Goal: Task Accomplishment & Management: Manage account settings

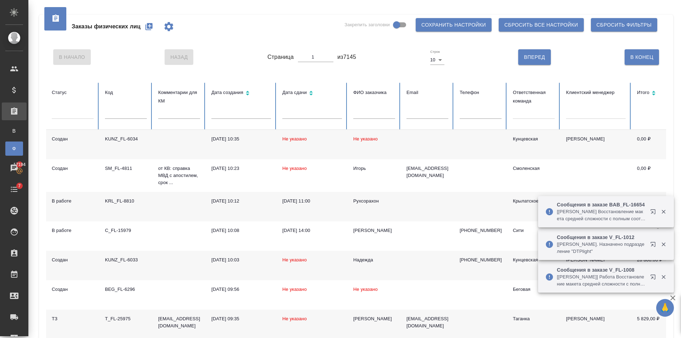
click at [112, 118] on input "text" at bounding box center [126, 114] width 42 height 10
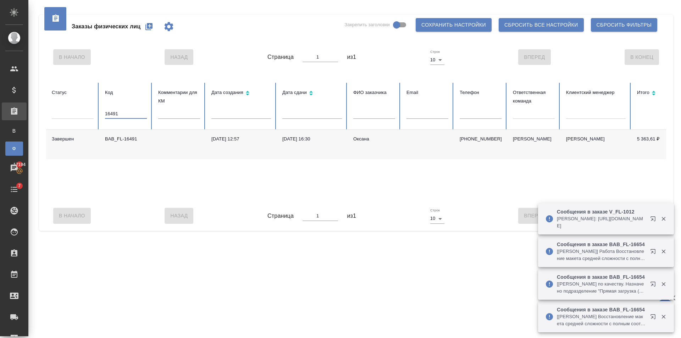
type input "16491"
click at [434, 150] on td at bounding box center [427, 144] width 53 height 29
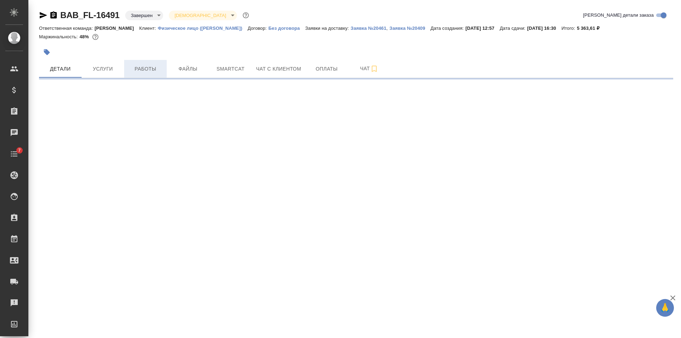
click at [155, 70] on span "Работы" at bounding box center [145, 69] width 34 height 9
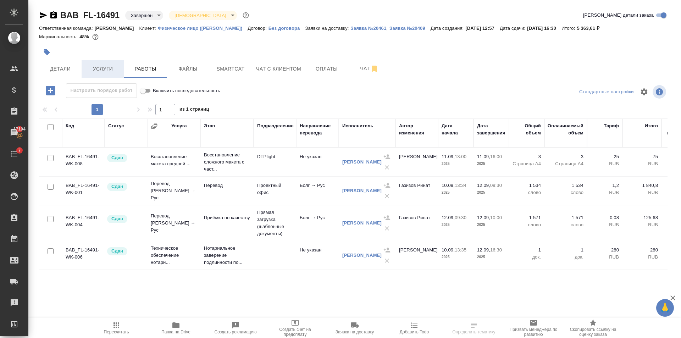
click at [103, 65] on span "Услуги" at bounding box center [103, 69] width 34 height 9
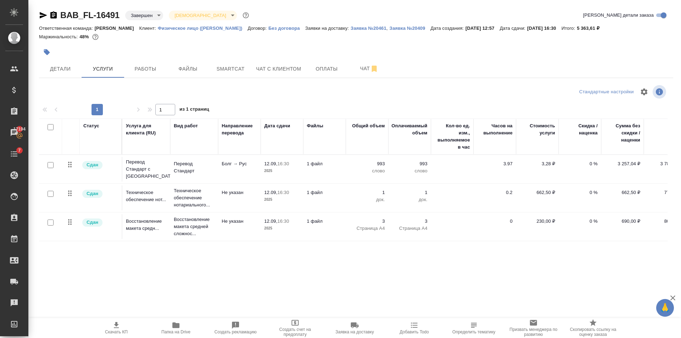
click at [175, 328] on icon "button" at bounding box center [175, 325] width 7 height 6
click at [65, 75] on button "Детали" at bounding box center [60, 69] width 43 height 18
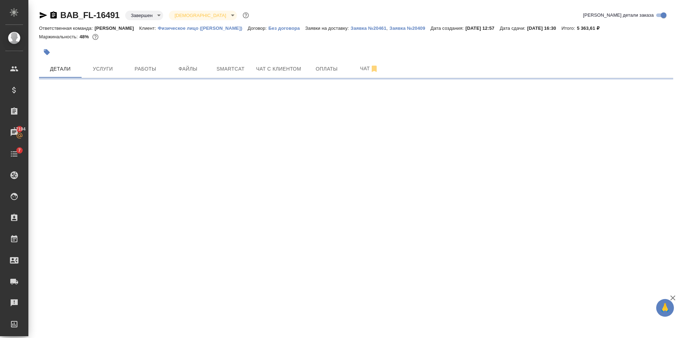
select select "RU"
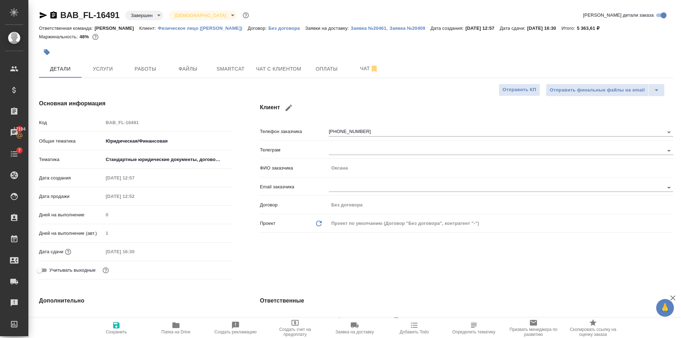
type textarea "x"
click at [42, 13] on icon "button" at bounding box center [43, 15] width 9 height 9
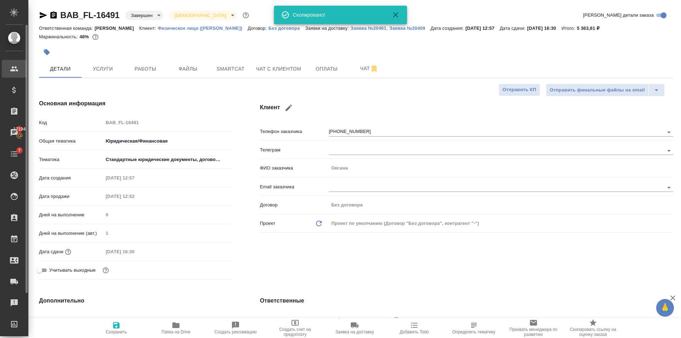
type textarea "x"
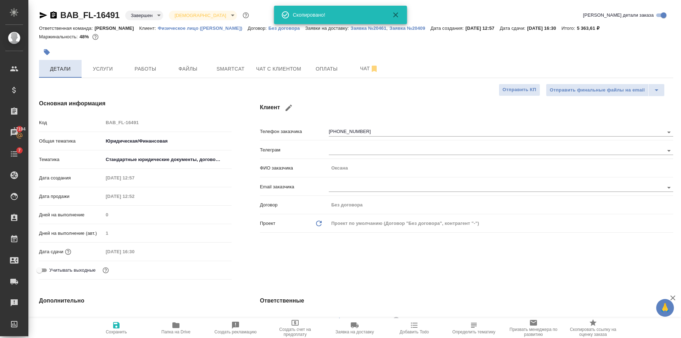
type textarea "x"
drag, startPoint x: 55, startPoint y: 51, endPoint x: 45, endPoint y: 57, distance: 12.6
click at [54, 51] on div at bounding box center [250, 52] width 423 height 16
click at [45, 57] on button "button" at bounding box center [47, 52] width 16 height 16
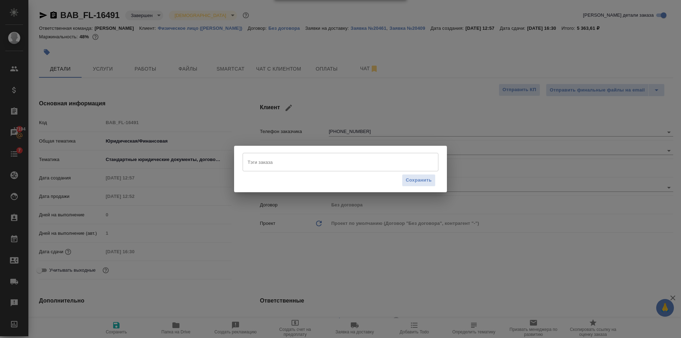
click at [290, 167] on input "Тэги заказа" at bounding box center [334, 162] width 176 height 12
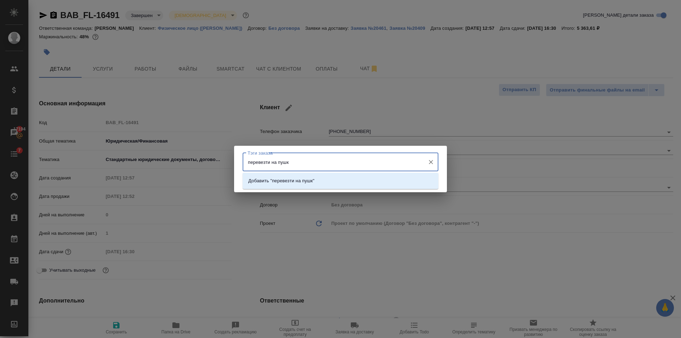
type input "перевезти на пушку"
click at [297, 177] on p "Добавить "перевезти на пушку"" at bounding box center [282, 180] width 68 height 7
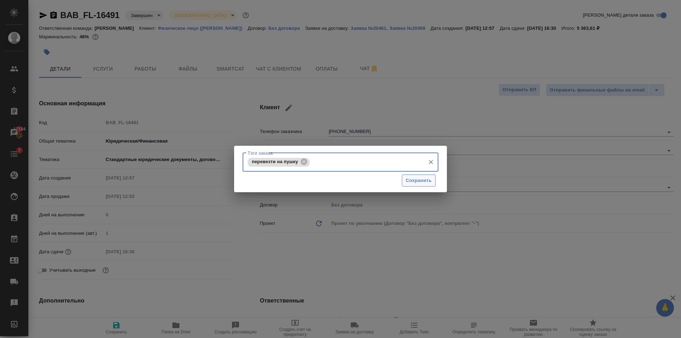
click at [422, 182] on span "Сохранить" at bounding box center [419, 181] width 26 height 8
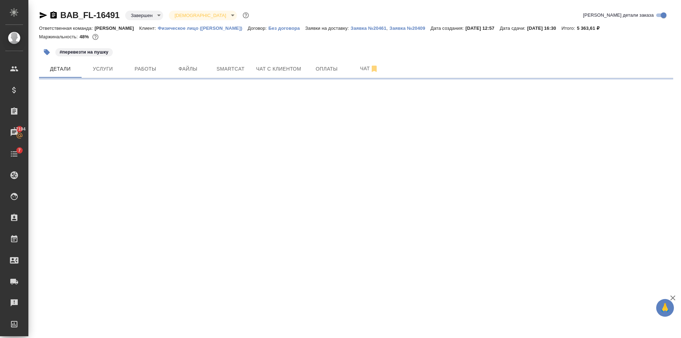
select select "RU"
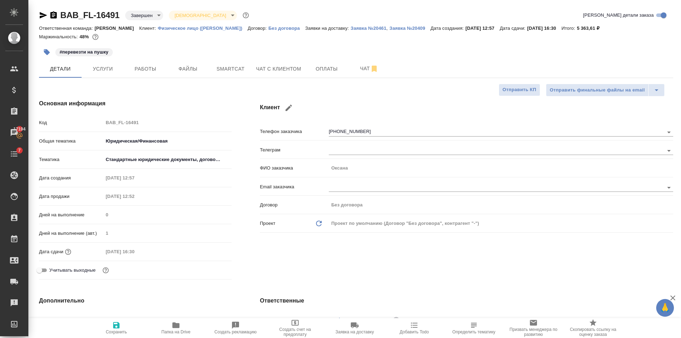
type textarea "x"
click at [44, 14] on icon "button" at bounding box center [43, 15] width 9 height 9
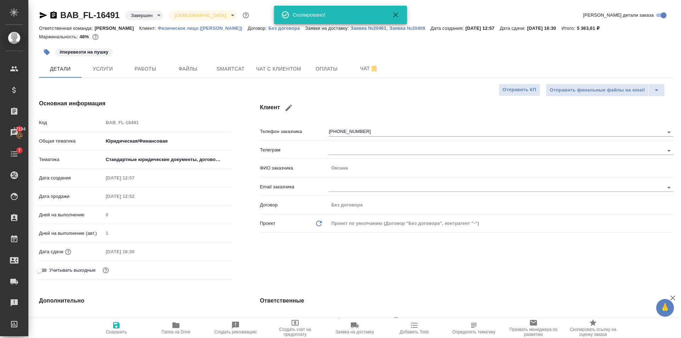
type textarea "x"
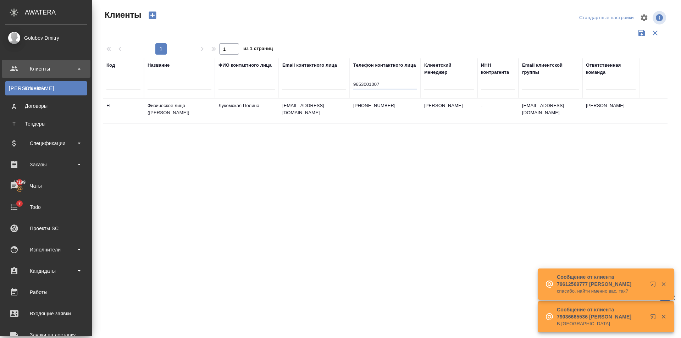
select select "RU"
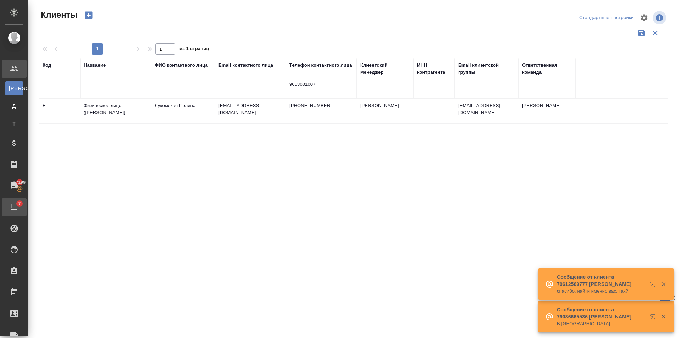
click at [16, 201] on span "7" at bounding box center [19, 203] width 11 height 7
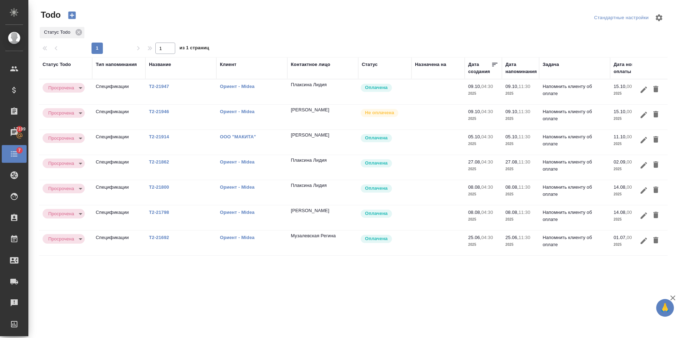
click at [164, 110] on link "Т2-21946" at bounding box center [159, 111] width 20 height 5
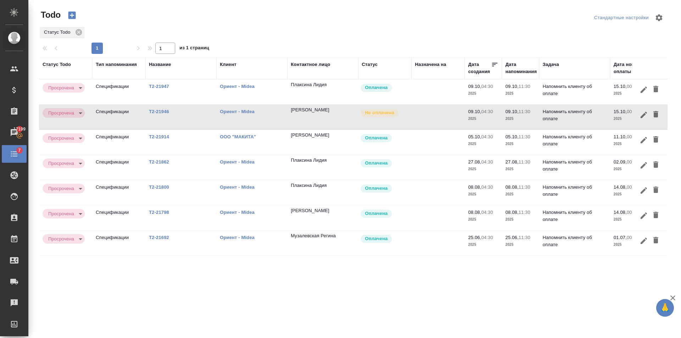
click at [267, 29] on div "Статус Todo" at bounding box center [353, 32] width 628 height 13
click at [279, 22] on div at bounding box center [355, 17] width 211 height 17
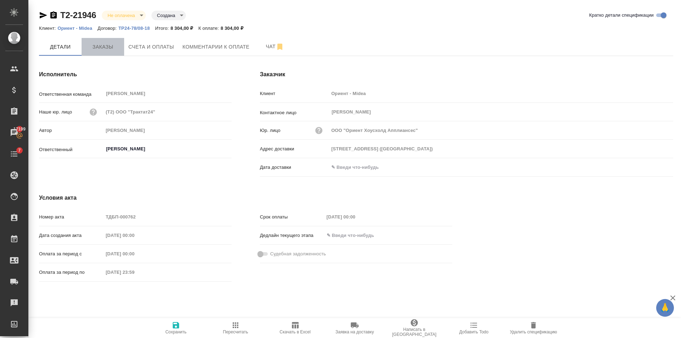
click at [94, 47] on span "Заказы" at bounding box center [103, 47] width 34 height 9
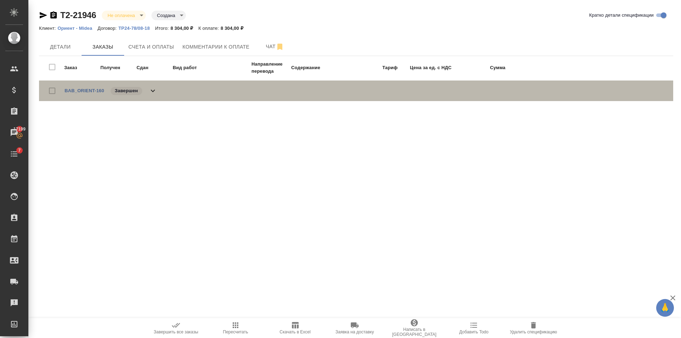
click at [150, 91] on icon at bounding box center [153, 90] width 9 height 9
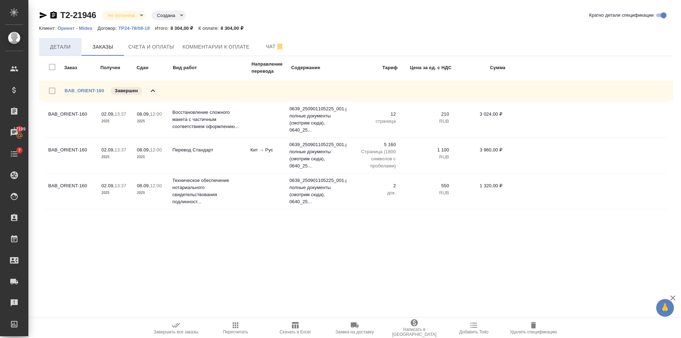
click at [71, 48] on span "Детали" at bounding box center [60, 47] width 34 height 9
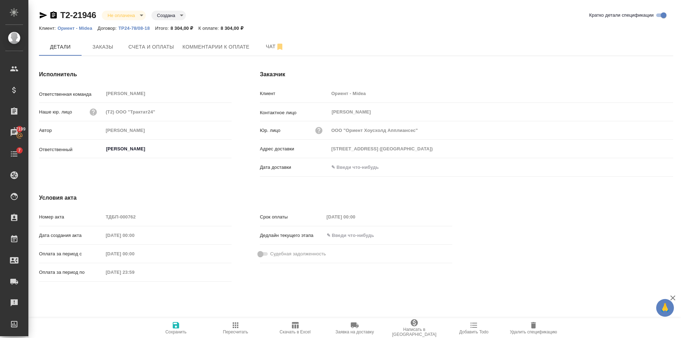
click at [109, 234] on div "Дата создания акта 30.09.2025 00:00" at bounding box center [135, 235] width 192 height 12
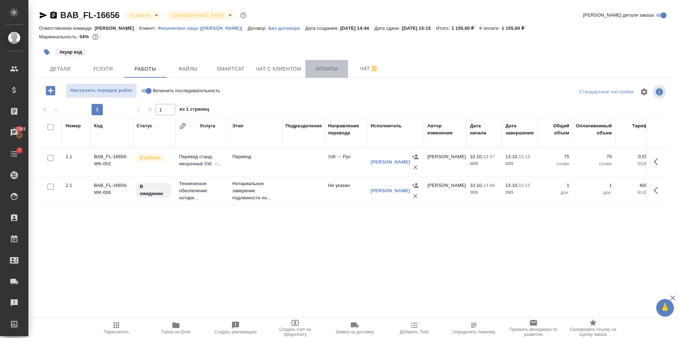
click at [331, 73] on span "Оплаты" at bounding box center [326, 69] width 34 height 9
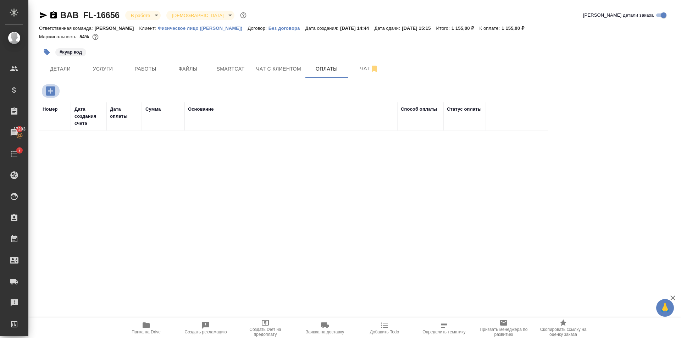
click at [48, 90] on icon "button" at bounding box center [50, 90] width 9 height 9
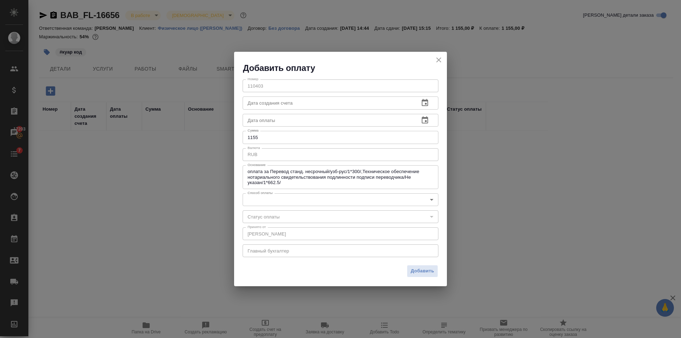
click at [296, 199] on body "🙏 .cls-1 fill:#fff; AWATERA Golubev Dmitry Клиенты Спецификации Заказы 17203 Ча…" at bounding box center [340, 169] width 681 height 338
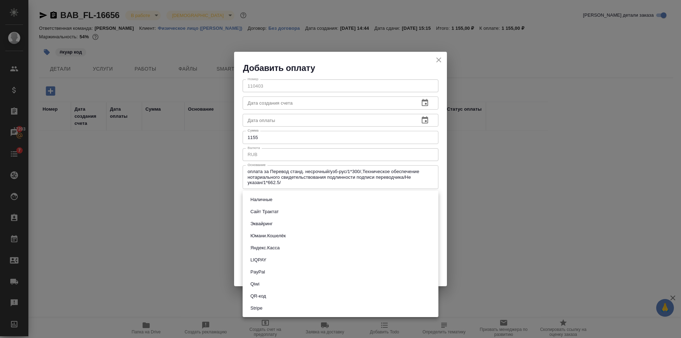
click at [266, 294] on button "QR-код" at bounding box center [258, 296] width 20 height 8
type input "60e5684acae83f185c96e013"
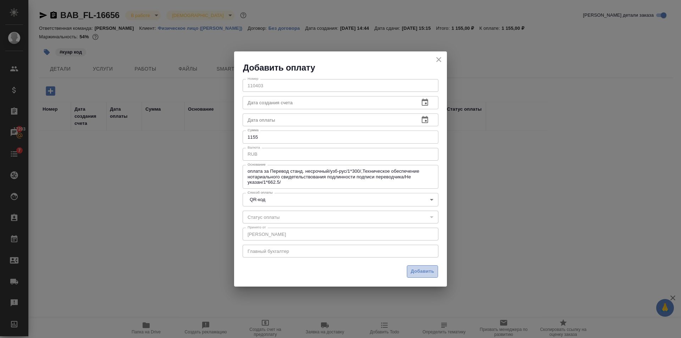
click at [423, 269] on span "Добавить" at bounding box center [422, 271] width 23 height 8
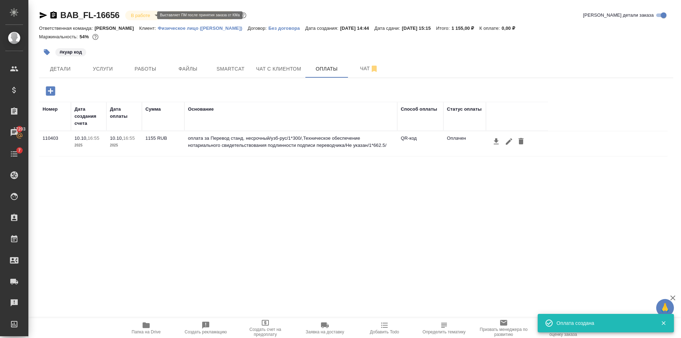
click at [143, 16] on body "🙏 .cls-1 fill:#fff; AWATERA Golubev Dmitry Клиенты Спецификации Заказы 17203 Ча…" at bounding box center [340, 169] width 681 height 338
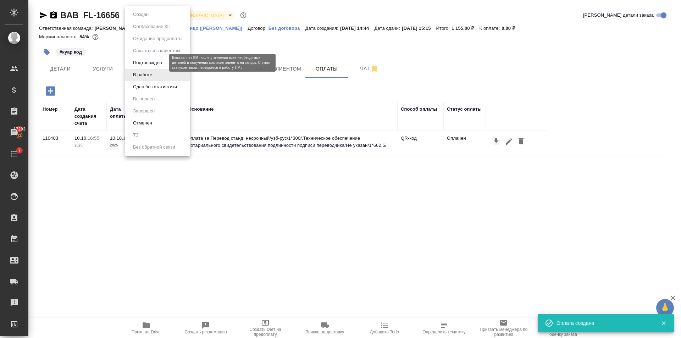
drag, startPoint x: 162, startPoint y: 64, endPoint x: 150, endPoint y: 88, distance: 27.4
click at [160, 72] on ul "Создан Согласование КП Ожидание предоплаты Связаться с клиентом Подтвержден В р…" at bounding box center [157, 81] width 65 height 150
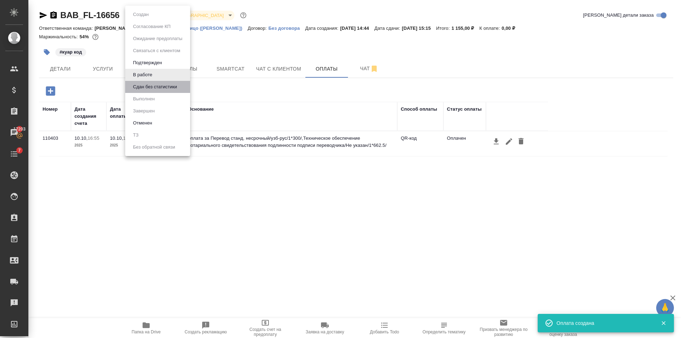
click at [153, 81] on li "Сдан без статистики" at bounding box center [157, 87] width 65 height 12
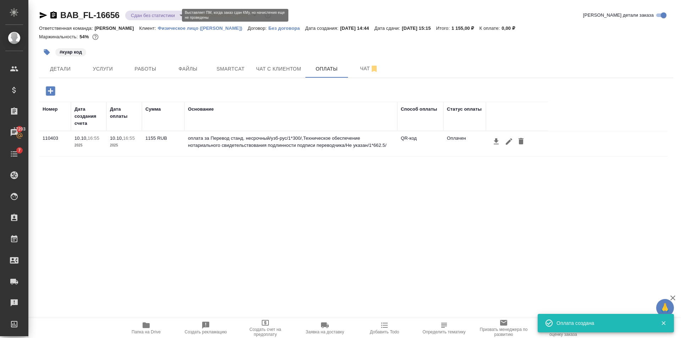
click at [145, 16] on body "🙏 .cls-1 fill:#fff; AWATERA Golubev Dmitry Клиенты Спецификации Заказы 17203 Ча…" at bounding box center [340, 169] width 681 height 338
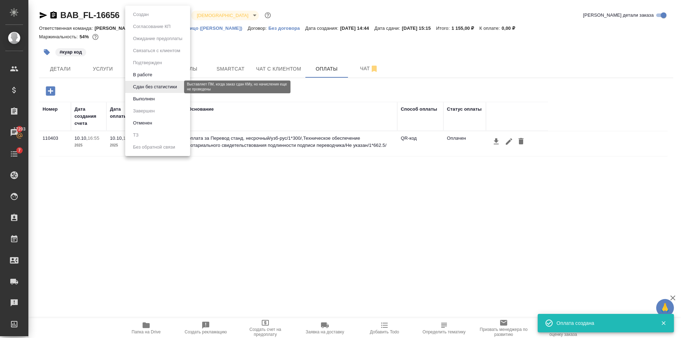
click at [156, 95] on li "Выполнен" at bounding box center [157, 99] width 65 height 12
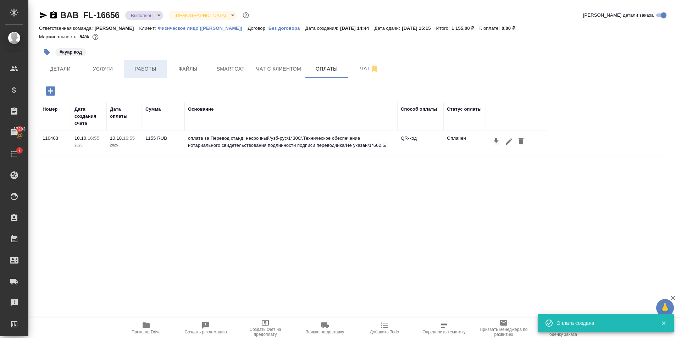
click at [157, 72] on span "Работы" at bounding box center [145, 69] width 34 height 9
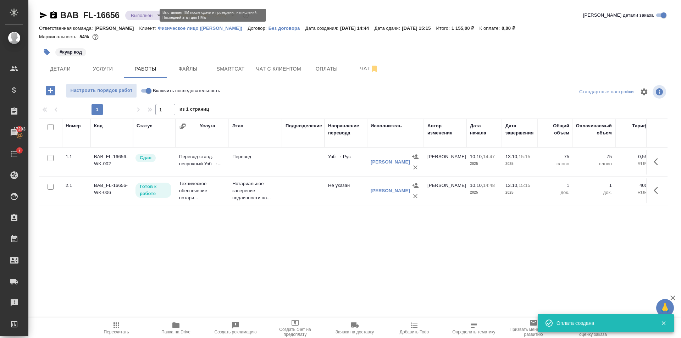
click at [149, 16] on body "🙏 .cls-1 fill:#fff; AWATERA Golubev Dmitry Клиенты Спецификации Заказы 17203 Ча…" at bounding box center [340, 169] width 681 height 338
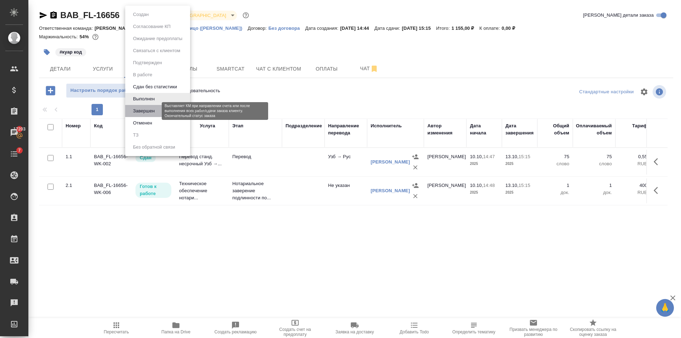
click at [156, 111] on button "Завершен" at bounding box center [144, 111] width 26 height 8
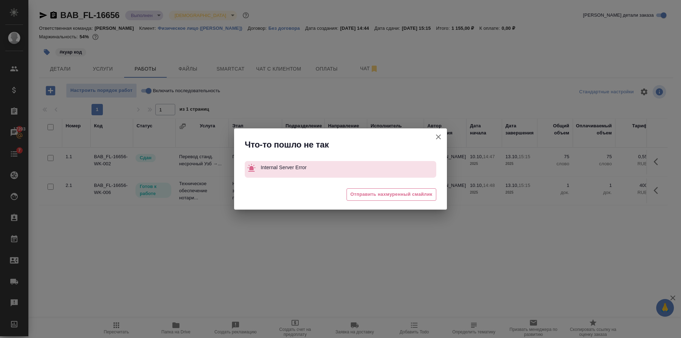
click at [437, 135] on icon "button" at bounding box center [438, 137] width 9 height 9
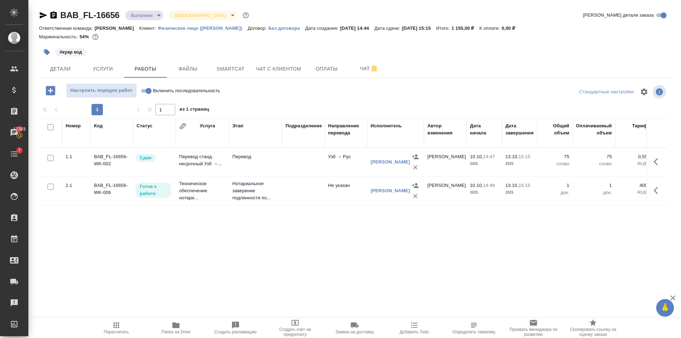
click at [152, 15] on body "🙏 .cls-1 fill:#fff; AWATERA Golubev Dmitry Клиенты Спецификации Заказы 17203 Ча…" at bounding box center [340, 169] width 681 height 338
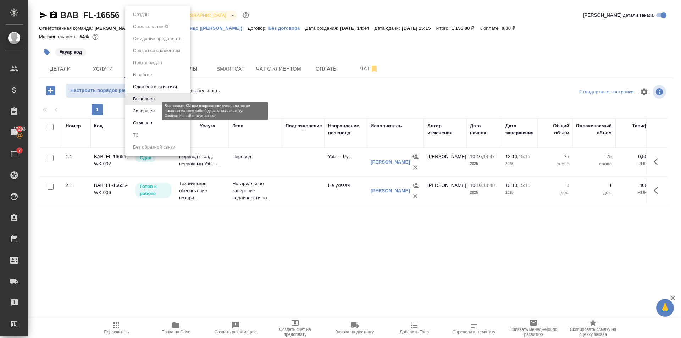
click at [156, 120] on li "Отменен" at bounding box center [157, 123] width 65 height 12
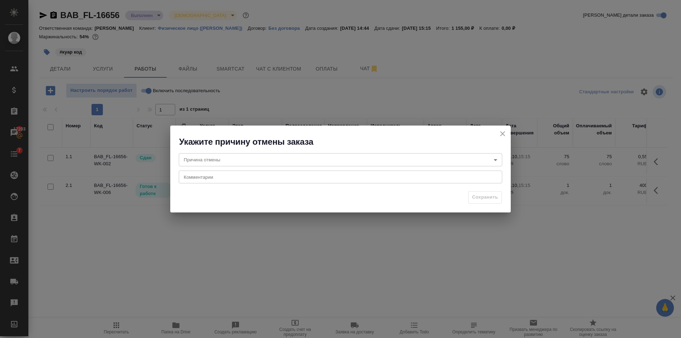
click at [501, 131] on icon "close" at bounding box center [502, 133] width 9 height 9
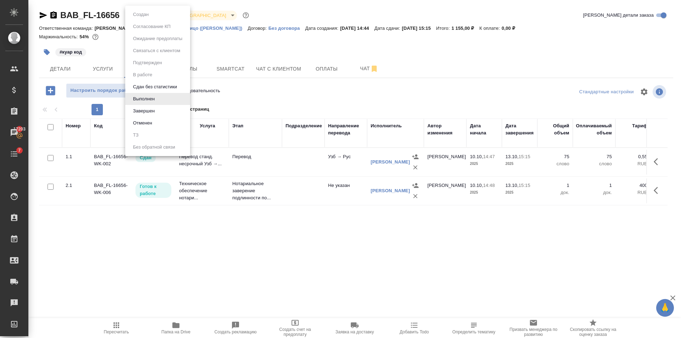
click at [147, 17] on body "🙏 .cls-1 fill:#fff; AWATERA Golubev Dmitry Клиенты Спецификации Заказы 17203 Ча…" at bounding box center [340, 169] width 681 height 338
click at [148, 111] on button "Завершен" at bounding box center [144, 111] width 26 height 8
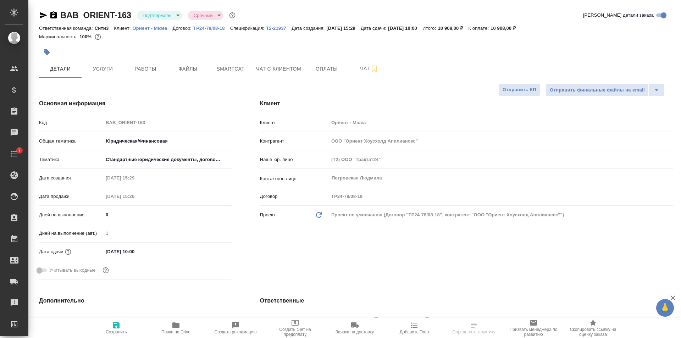
select select "RU"
click at [152, 69] on span "Работы" at bounding box center [145, 69] width 34 height 9
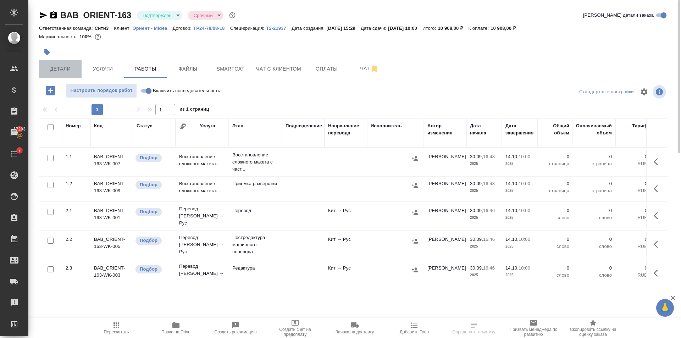
click at [69, 71] on span "Детали" at bounding box center [60, 69] width 34 height 9
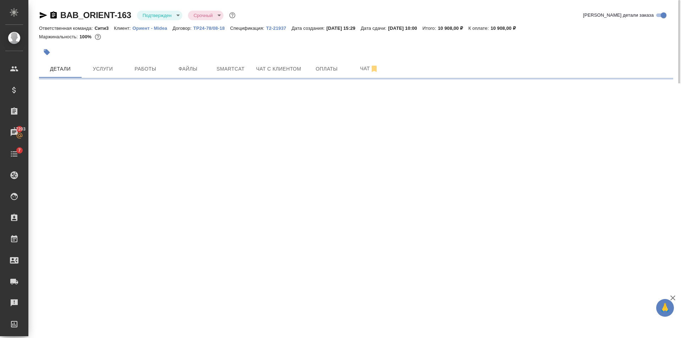
select select "RU"
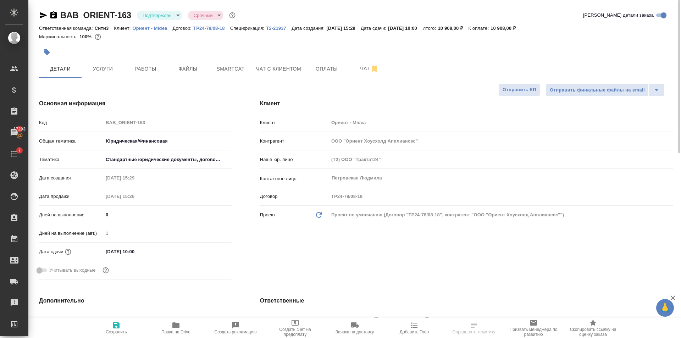
type textarea "x"
select select "RU"
type textarea "x"
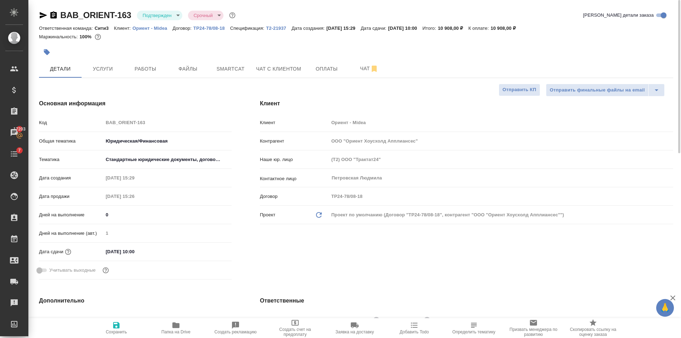
type textarea "x"
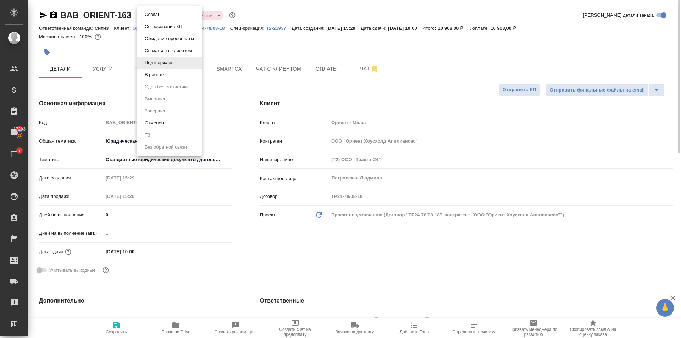
click at [160, 15] on body "🙏 .cls-1 fill:#fff; AWATERA Golubev Dmitry Клиенты Спецификации Заказы 17203 Ча…" at bounding box center [340, 169] width 681 height 338
click at [160, 15] on button "Создан" at bounding box center [153, 15] width 20 height 8
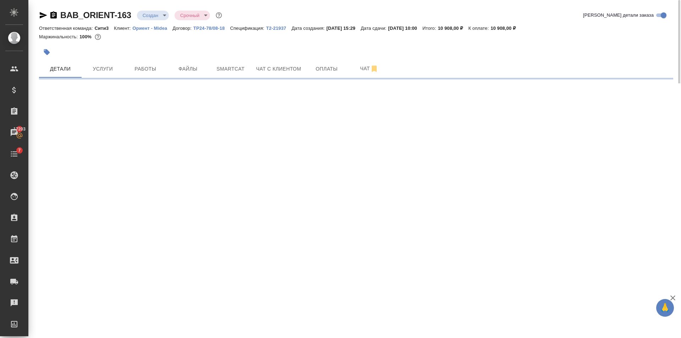
select select "RU"
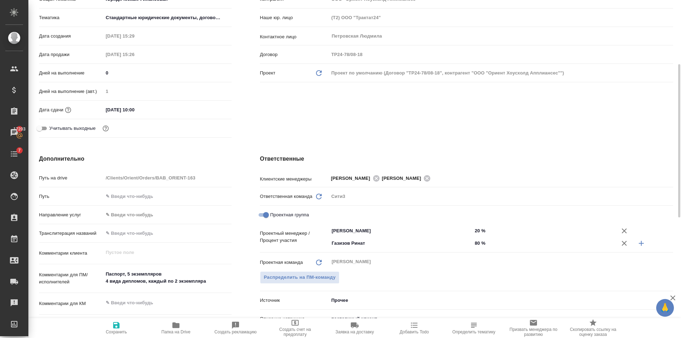
scroll to position [248, 0]
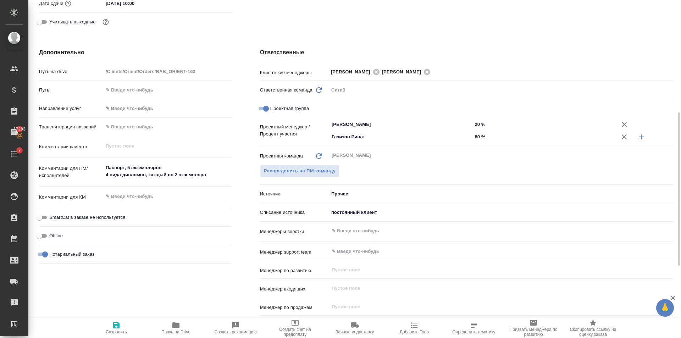
drag, startPoint x: 286, startPoint y: 115, endPoint x: 284, endPoint y: 107, distance: 8.2
click at [285, 113] on div "Проектная группа" at bounding box center [466, 110] width 413 height 16
click at [284, 107] on span "Проектная группа" at bounding box center [289, 108] width 39 height 7
click at [279, 107] on input "Проектная группа" at bounding box center [266, 108] width 26 height 9
checkbox input "false"
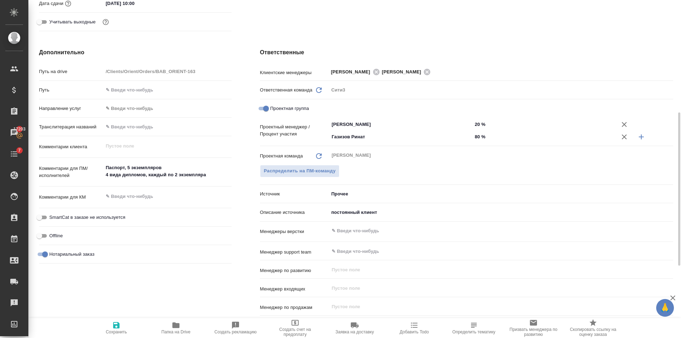
type textarea "x"
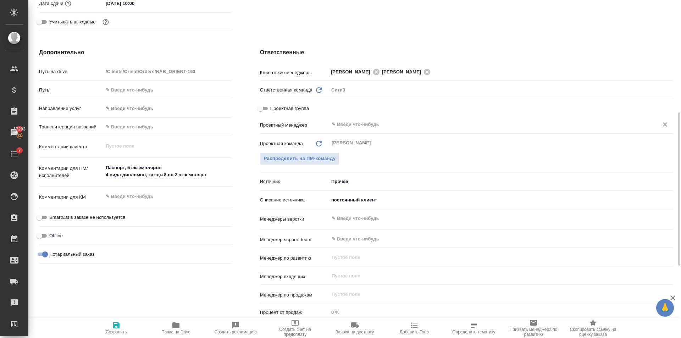
drag, startPoint x: 378, startPoint y: 125, endPoint x: 367, endPoint y: 130, distance: 12.7
click at [375, 128] on input "text" at bounding box center [489, 124] width 316 height 9
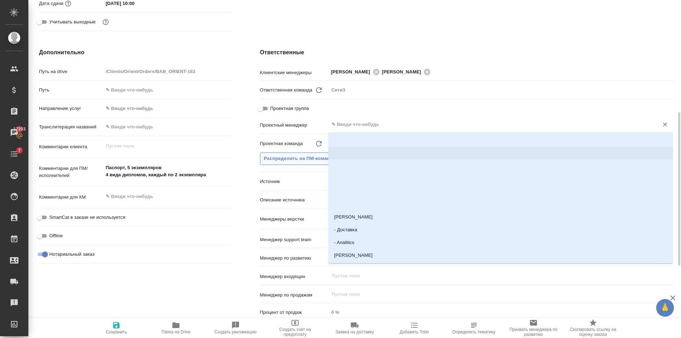
click at [312, 154] on button "Распределить на ПМ-команду" at bounding box center [300, 158] width 80 height 12
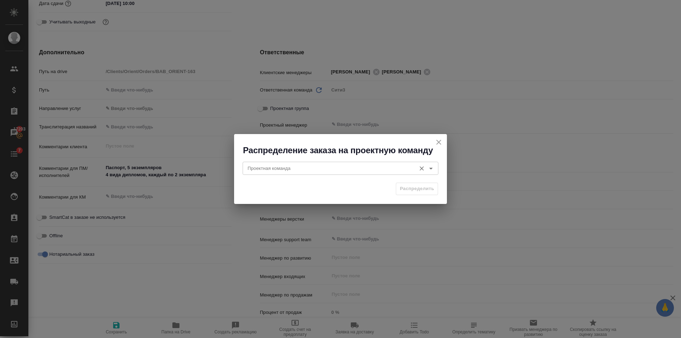
click at [305, 162] on div "Проектная команда Проектная команда" at bounding box center [340, 167] width 196 height 17
click at [302, 170] on input "Проектная команда" at bounding box center [329, 168] width 168 height 9
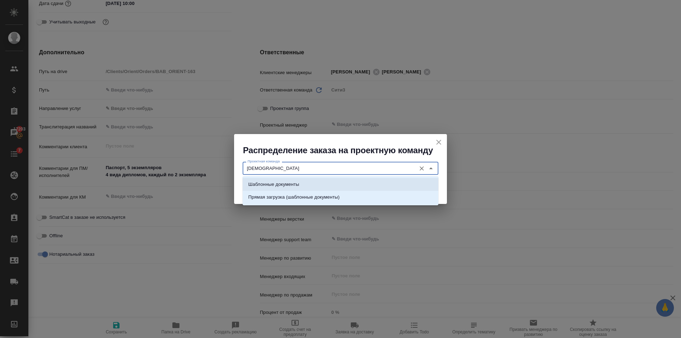
click at [310, 184] on li "Шаблонные документы" at bounding box center [340, 184] width 196 height 13
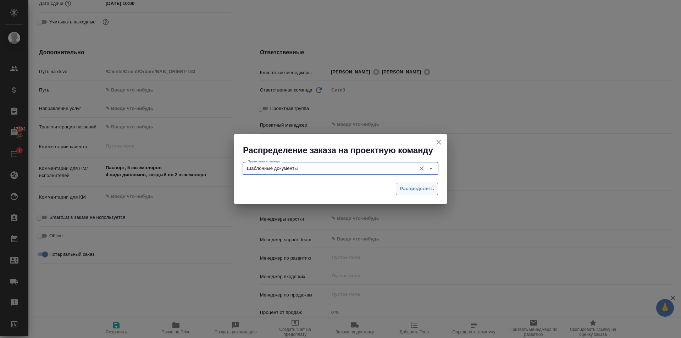
type input "Шаблонные документы"
click at [422, 190] on span "Распределить" at bounding box center [417, 189] width 34 height 8
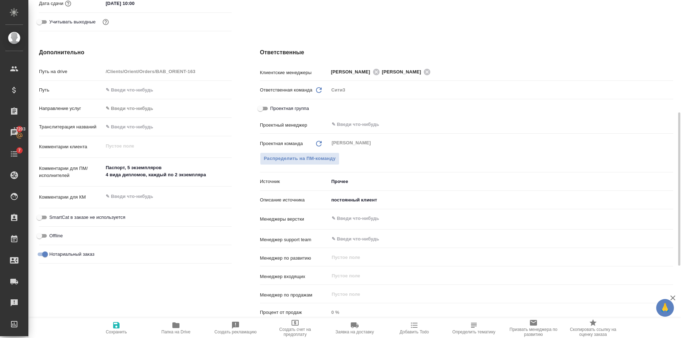
type textarea "x"
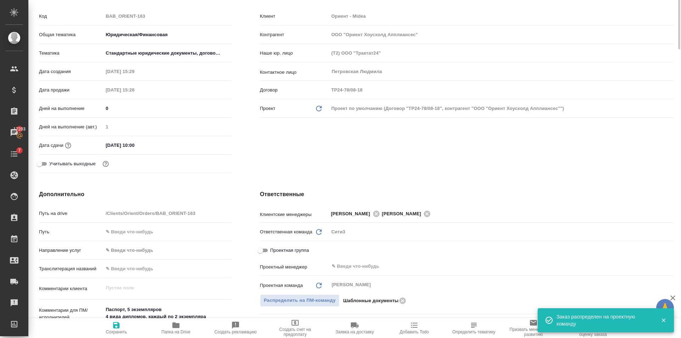
scroll to position [0, 0]
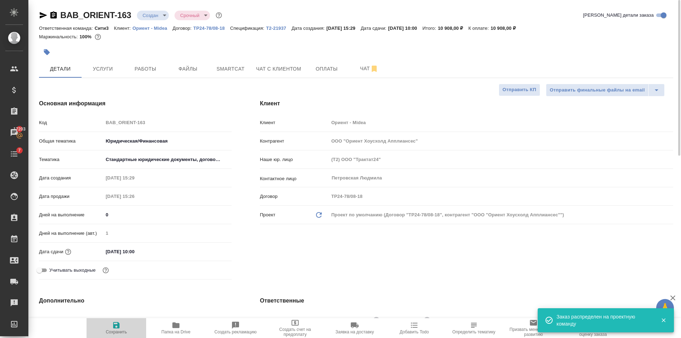
click at [118, 324] on icon "button" at bounding box center [116, 325] width 6 height 6
type textarea "x"
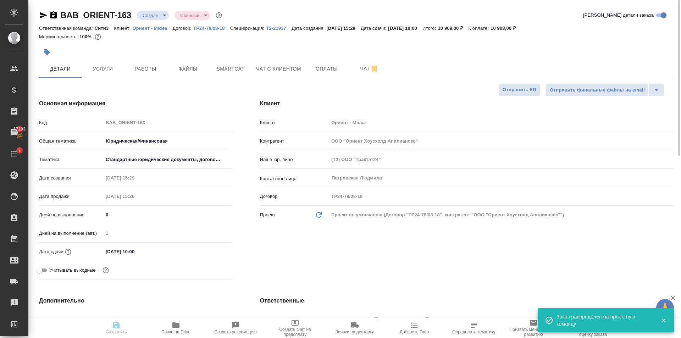
type textarea "x"
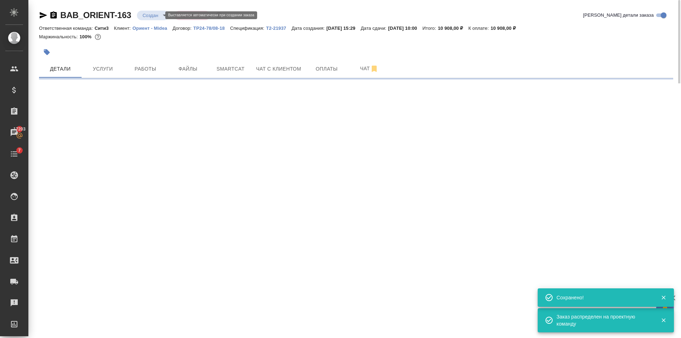
select select "RU"
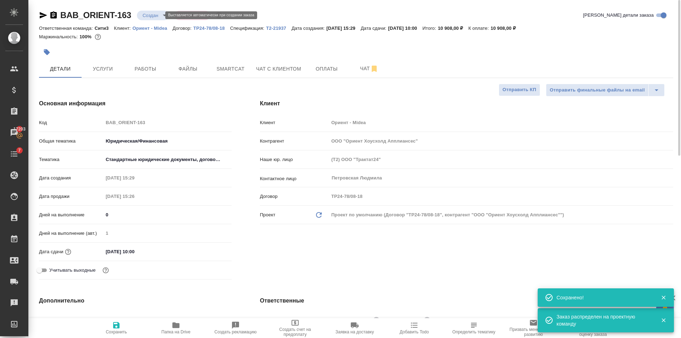
type textarea "x"
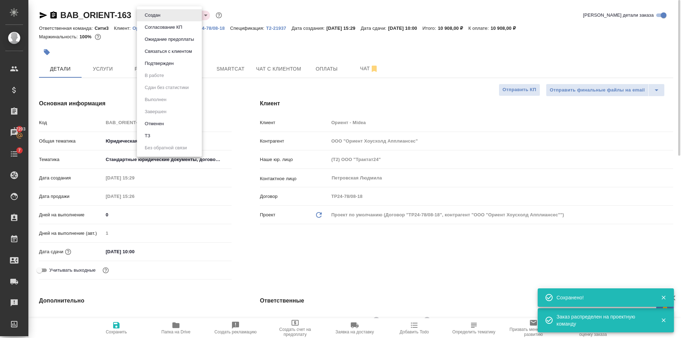
click at [152, 18] on body "🙏 .cls-1 fill:#fff; AWATERA Golubev Dmitry Клиенты Спецификации Заказы 17203 Ча…" at bounding box center [340, 169] width 681 height 338
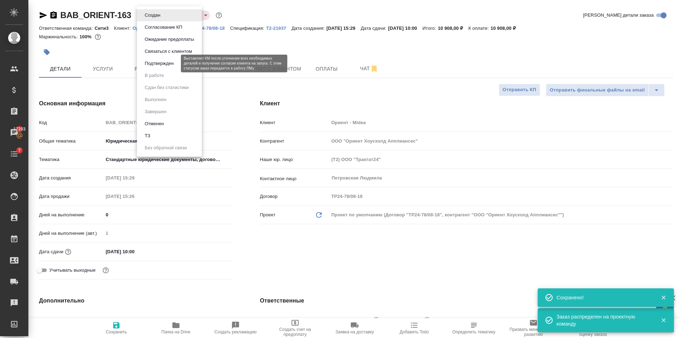
click at [166, 63] on button "Подтвержден" at bounding box center [159, 64] width 33 height 8
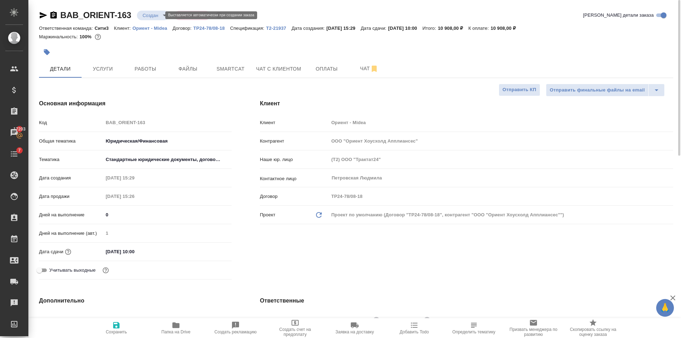
click at [149, 17] on body "🙏 .cls-1 fill:#fff; AWATERA Golubev Dmitry Клиенты Спецификации Заказы 17203 Ча…" at bounding box center [340, 169] width 681 height 338
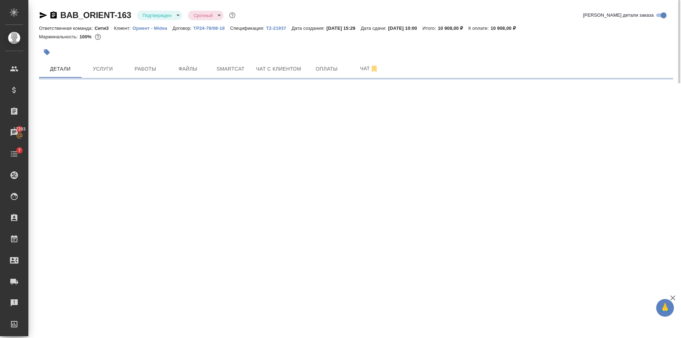
select select "RU"
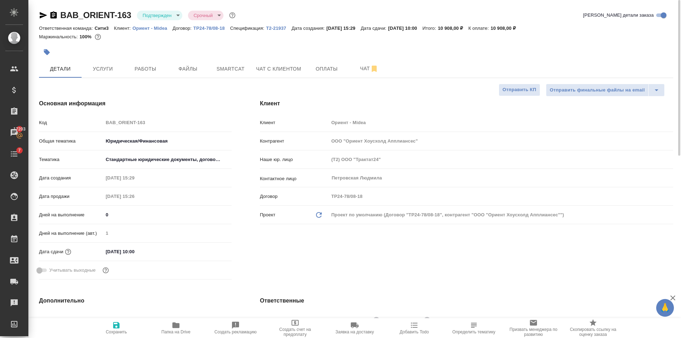
type textarea "x"
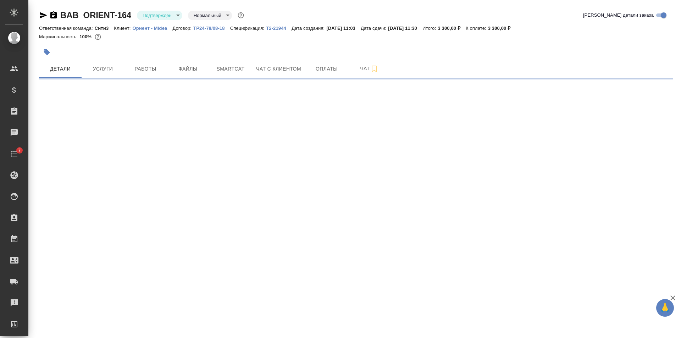
select select "RU"
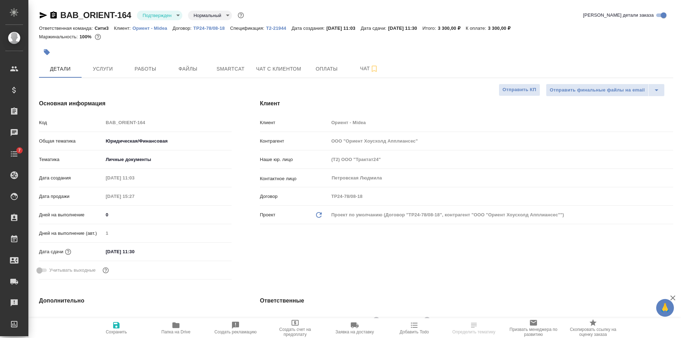
type textarea "x"
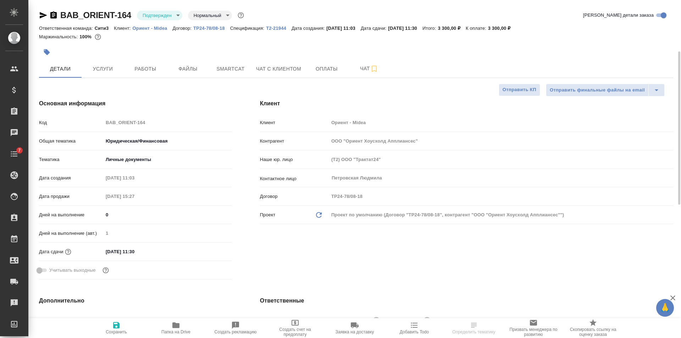
type textarea "x"
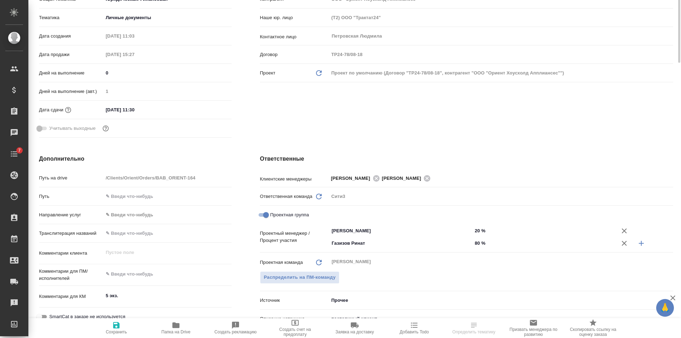
type textarea "x"
click at [286, 217] on span "Проектная группа" at bounding box center [289, 214] width 39 height 7
click at [279, 217] on input "Проектная группа" at bounding box center [266, 215] width 26 height 9
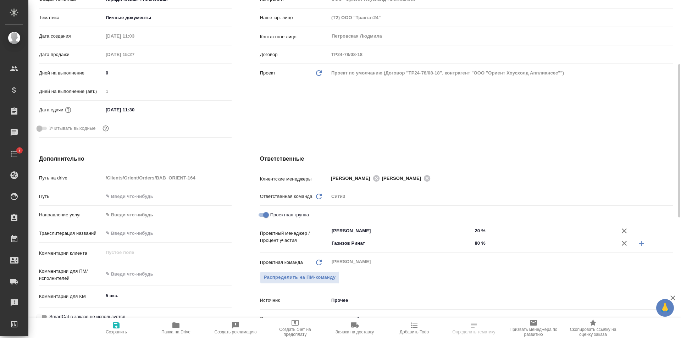
checkbox input "false"
type textarea "x"
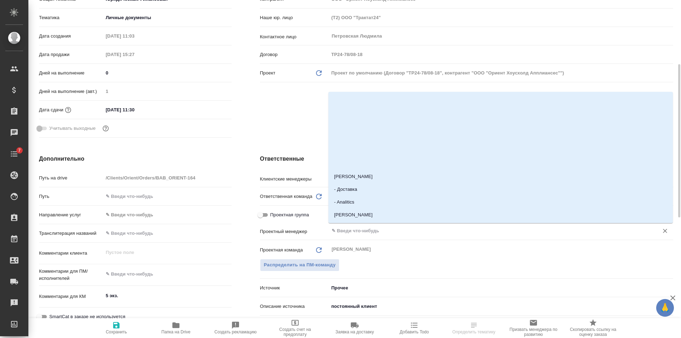
click at [369, 228] on input "text" at bounding box center [489, 231] width 316 height 9
click at [318, 266] on span "Распределить на ПМ-команду" at bounding box center [300, 265] width 72 height 8
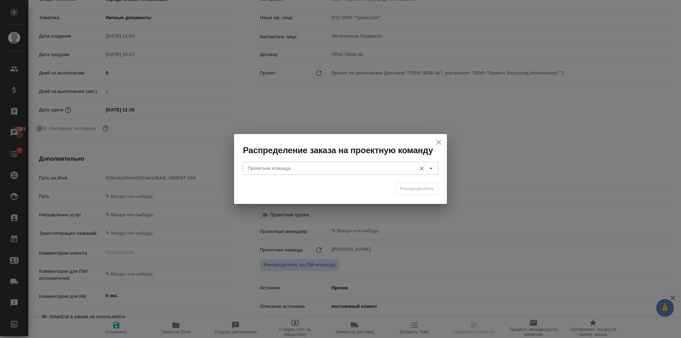
click at [313, 169] on input "Проектная команда" at bounding box center [329, 168] width 168 height 9
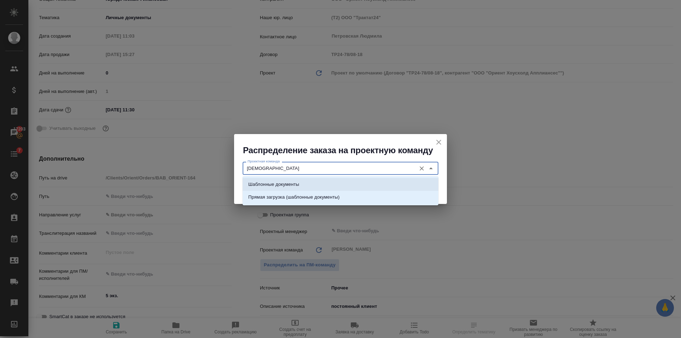
click at [316, 181] on li "Шаблонные документы" at bounding box center [340, 184] width 196 height 13
type input "Шаблонные документы"
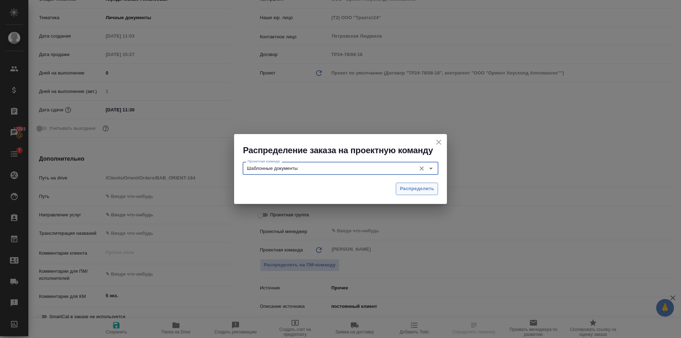
click at [434, 190] on button "Распределить" at bounding box center [417, 189] width 42 height 12
type textarea "x"
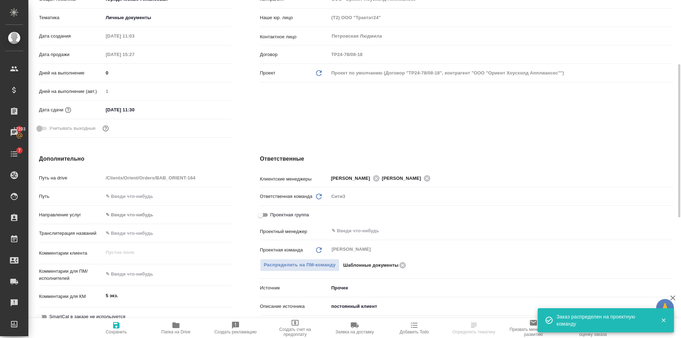
scroll to position [0, 0]
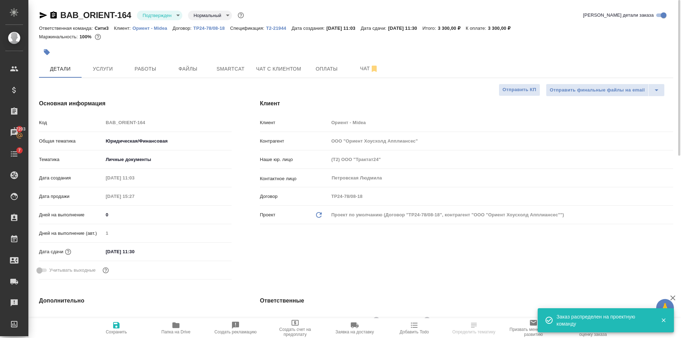
click at [116, 328] on icon "button" at bounding box center [116, 325] width 6 height 6
type textarea "x"
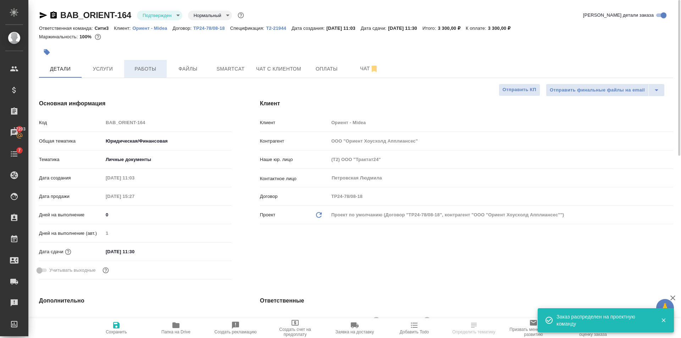
type textarea "x"
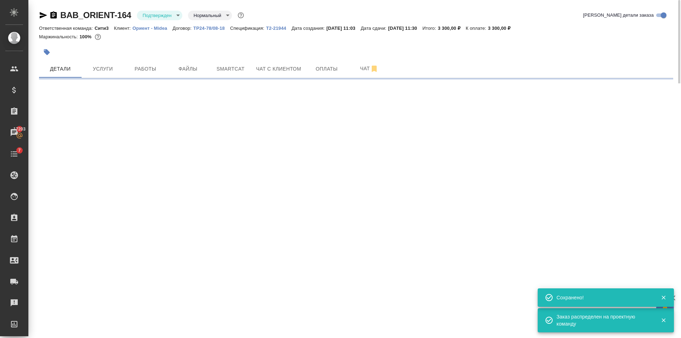
click at [168, 17] on body "🙏 .cls-1 fill:#fff; AWATERA Golubev Dmitry Клиенты Спецификации Заказы 17203 Ча…" at bounding box center [340, 169] width 681 height 338
select select "RU"
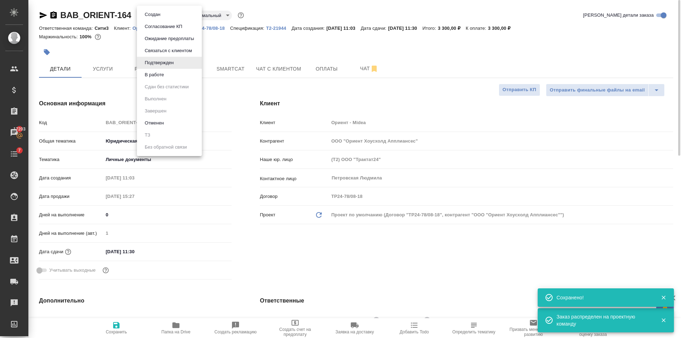
type textarea "x"
click at [168, 17] on li "Создан" at bounding box center [169, 15] width 65 height 12
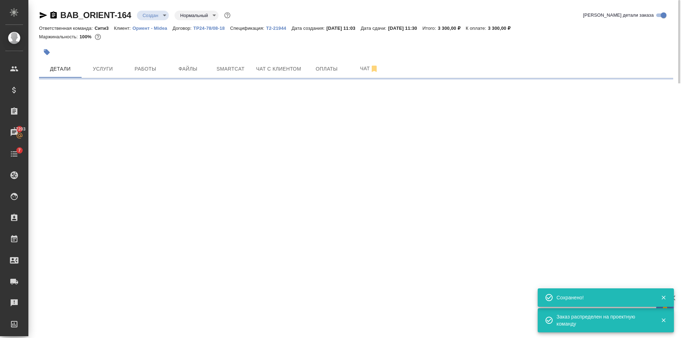
select select "RU"
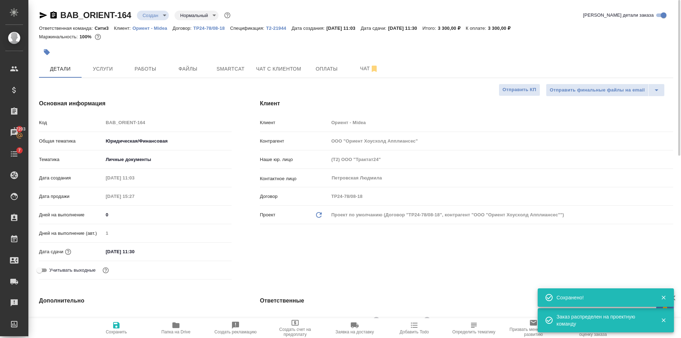
type textarea "x"
click at [159, 14] on body "🙏 .cls-1 fill:#fff; AWATERA Golubev Dmitry Клиенты Спецификации Заказы 17203 Ча…" at bounding box center [340, 169] width 681 height 338
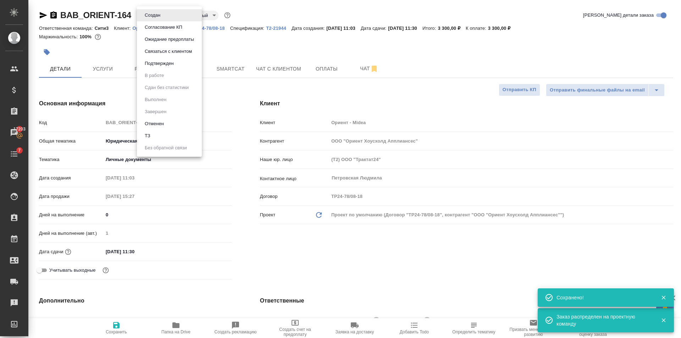
click at [166, 66] on button "Подтвержден" at bounding box center [159, 64] width 33 height 8
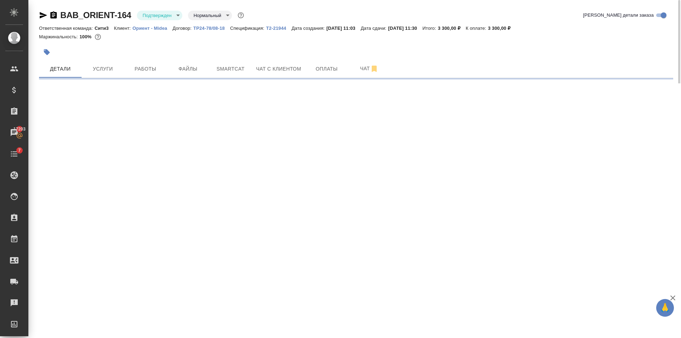
select select "RU"
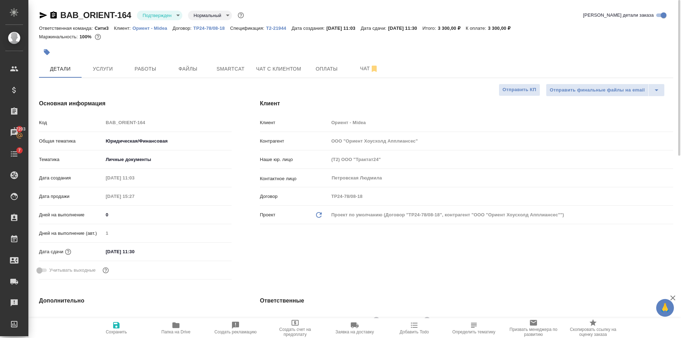
type textarea "x"
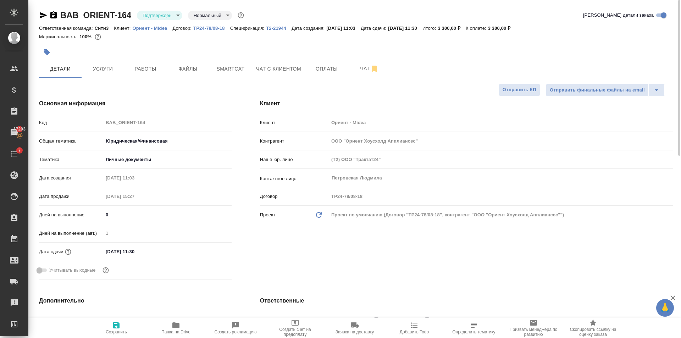
type textarea "x"
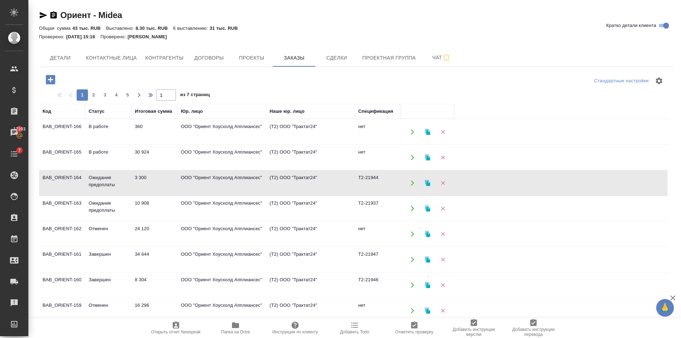
click at [148, 154] on td "30 924" at bounding box center [154, 157] width 46 height 25
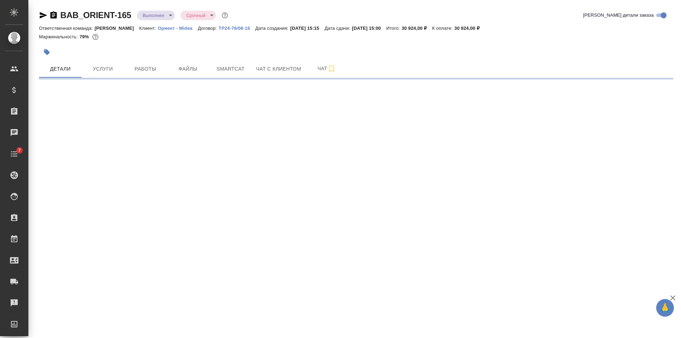
select select "RU"
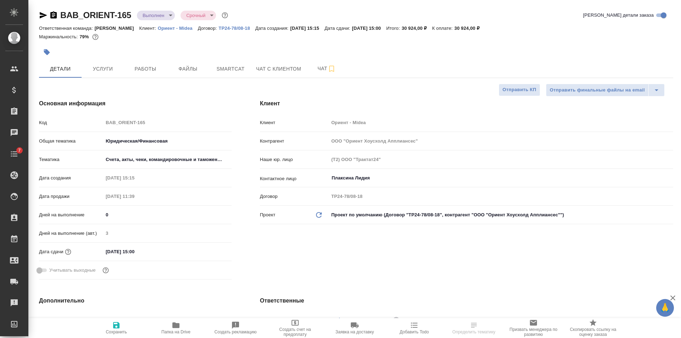
type textarea "x"
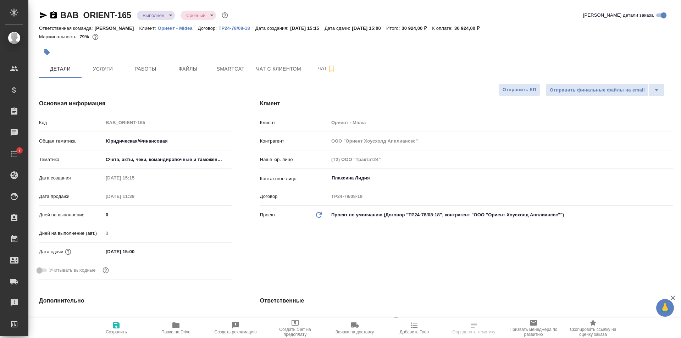
type textarea "x"
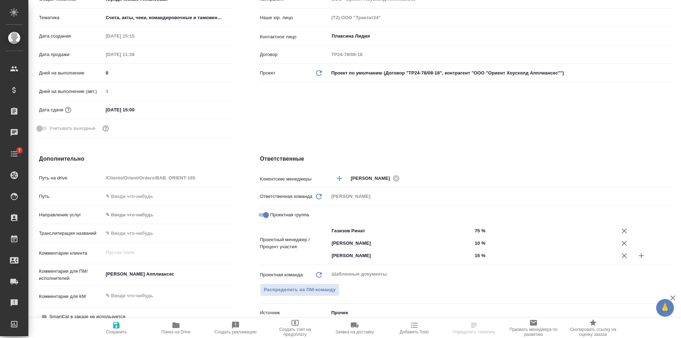
type textarea "x"
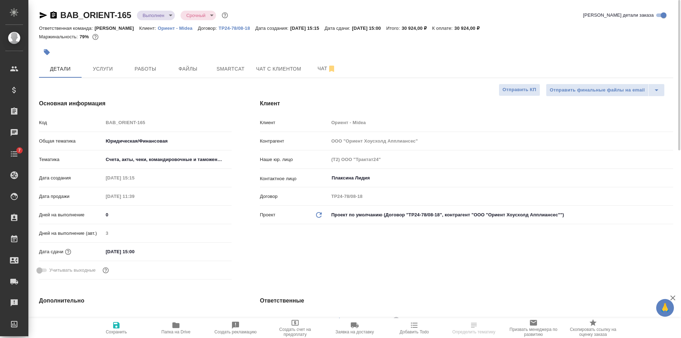
click at [121, 324] on span "Сохранить" at bounding box center [116, 327] width 51 height 13
type textarea "x"
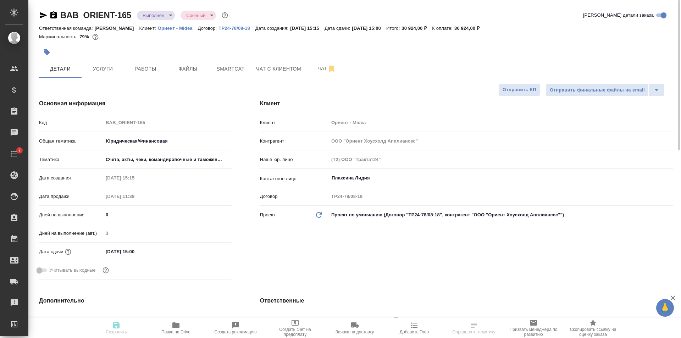
type textarea "x"
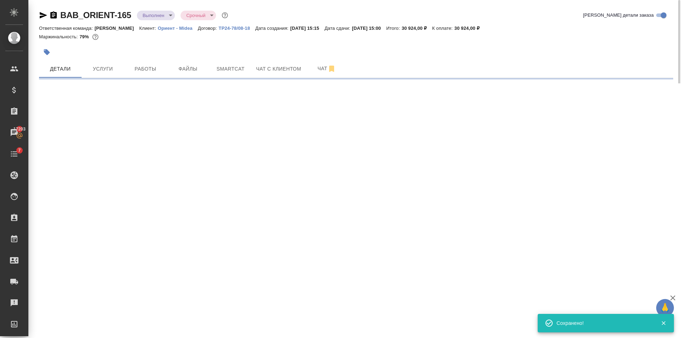
select select "RU"
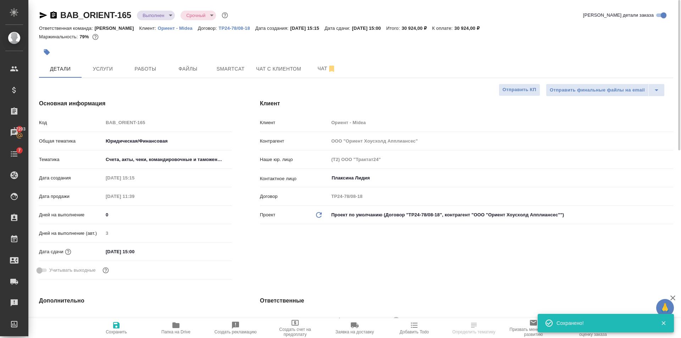
type textarea "x"
